Goal: Information Seeking & Learning: Learn about a topic

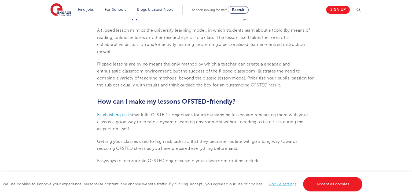
scroll to position [884, 0]
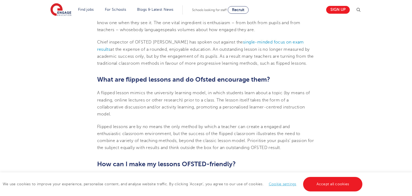
scroll to position [1533, 0]
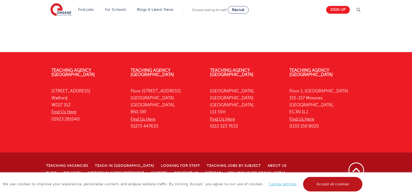
click at [339, 184] on link "Accept all cookies" at bounding box center [333, 184] width 60 height 14
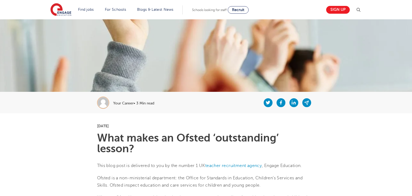
scroll to position [33, 0]
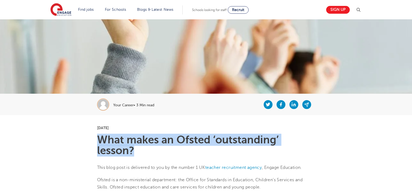
drag, startPoint x: 98, startPoint y: 140, endPoint x: 135, endPoint y: 151, distance: 38.7
click at [135, 151] on h1 "What makes an Ofsted ‘outstanding’ lesson?" at bounding box center [206, 144] width 218 height 21
copy h1 "What makes an Ofsted ‘outstanding’ lesson?"
